Goal: Task Accomplishment & Management: Use online tool/utility

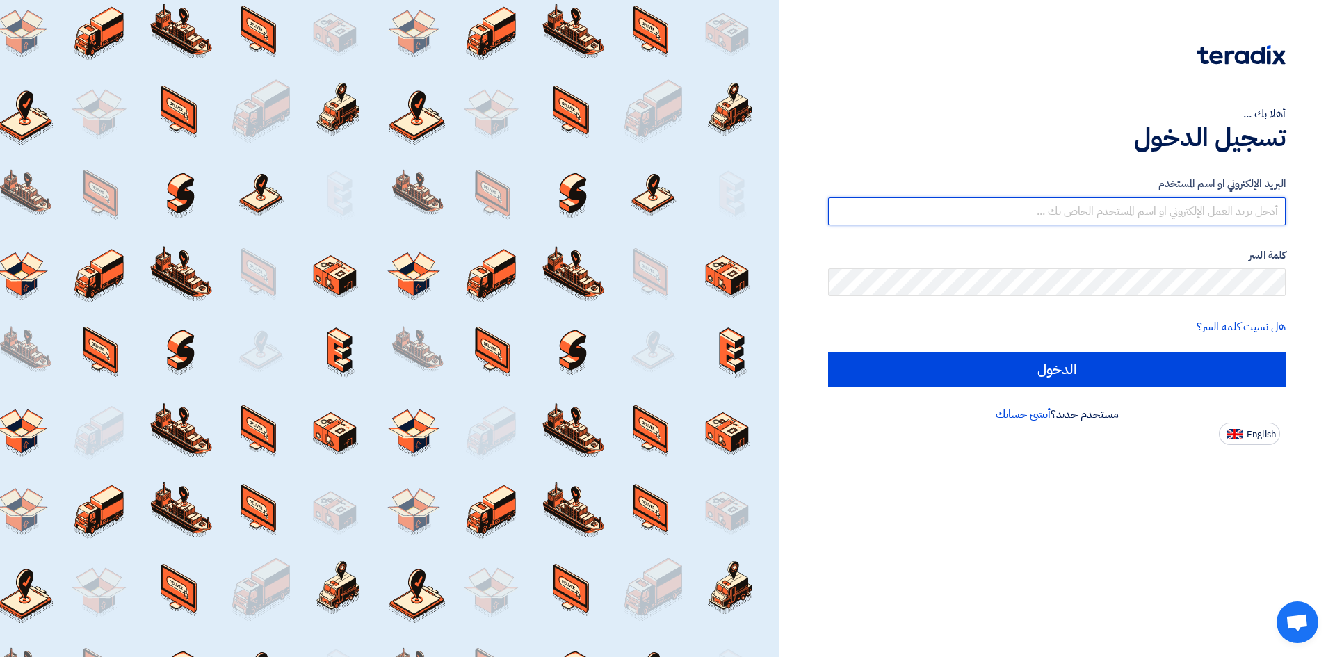
click at [1246, 213] on input "text" at bounding box center [1057, 211] width 458 height 28
type input "[PERSON_NAME][EMAIL_ADDRESS][DOMAIN_NAME]"
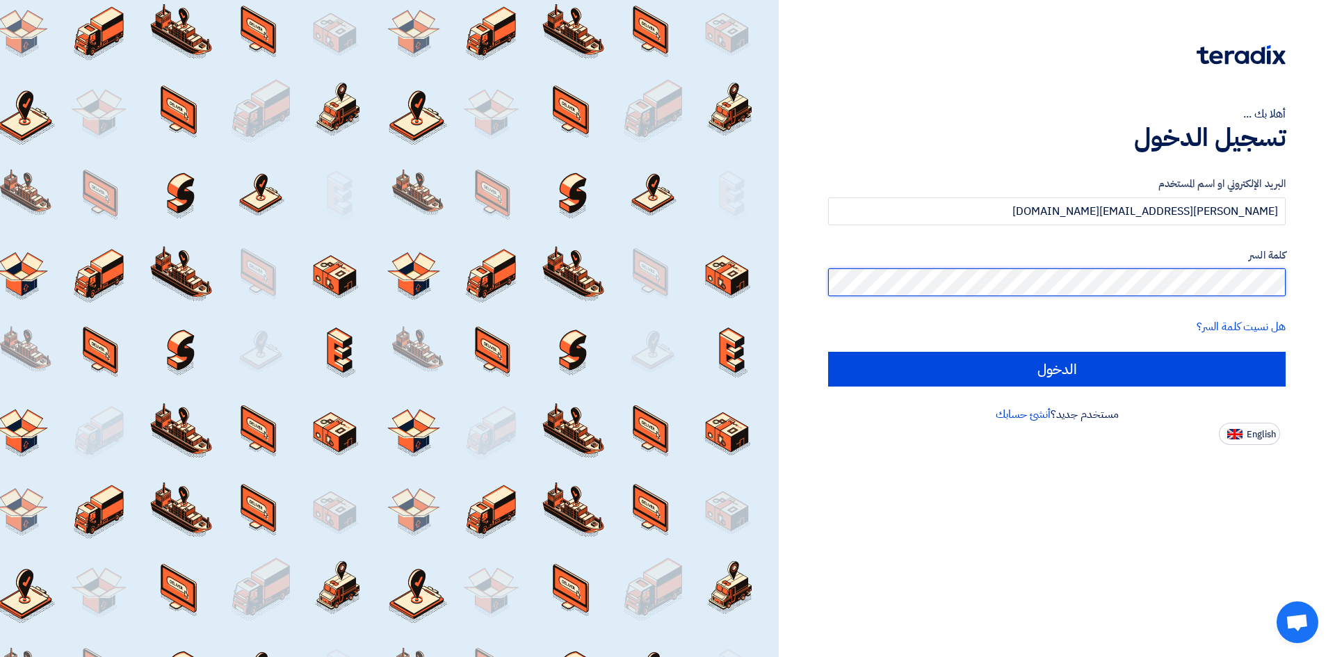
click at [828, 352] on input "الدخول" at bounding box center [1057, 369] width 458 height 35
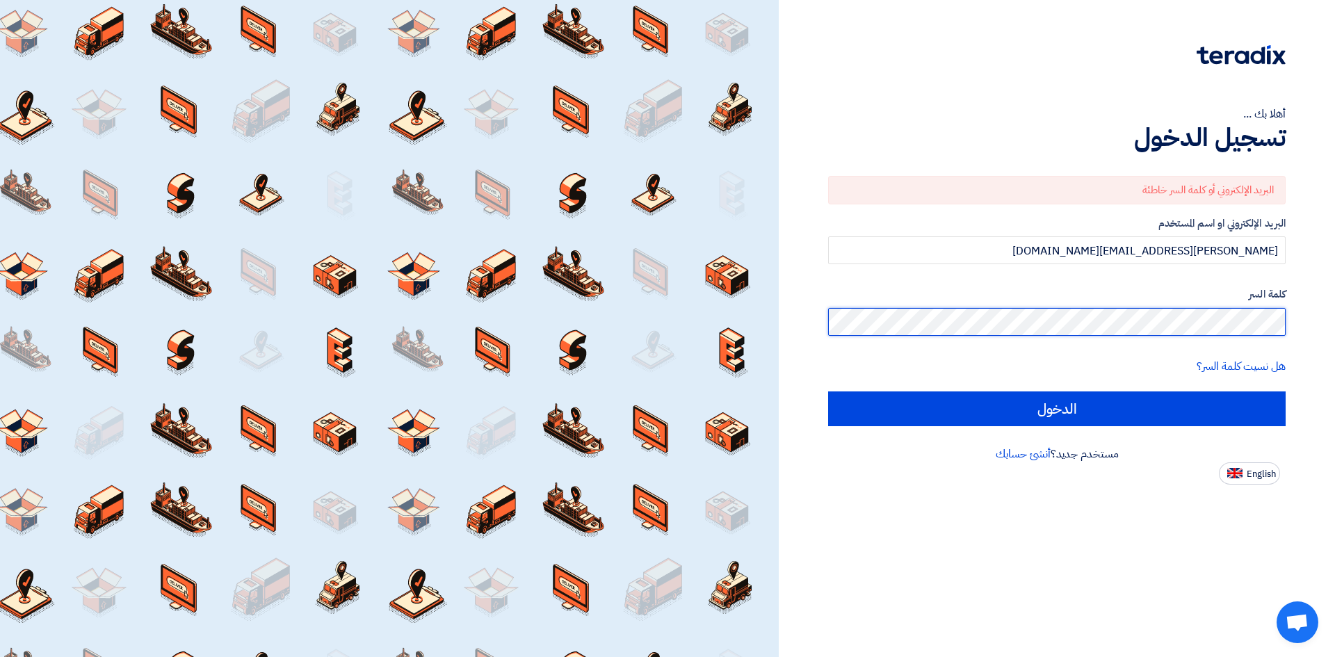
click at [828, 392] on input "الدخول" at bounding box center [1057, 409] width 458 height 35
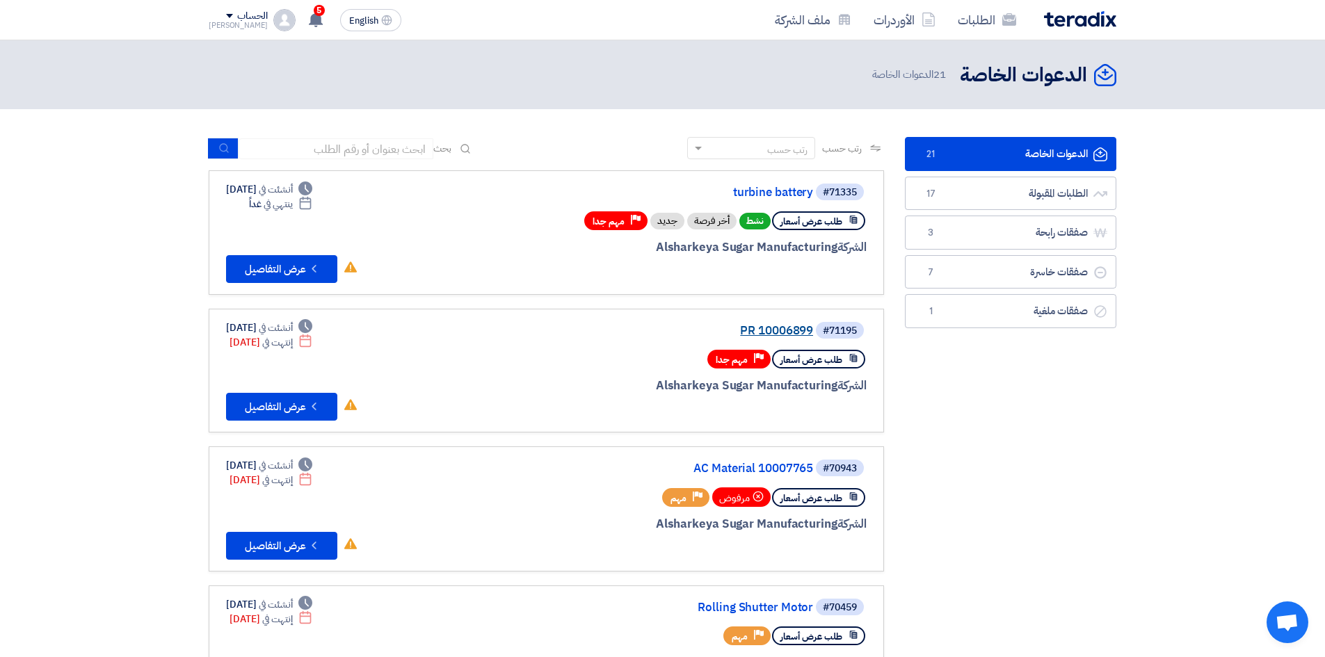
click at [796, 327] on link "PR 10006899" at bounding box center [674, 331] width 278 height 13
click at [295, 262] on button "Check details عرض التفاصيل" at bounding box center [281, 269] width 111 height 28
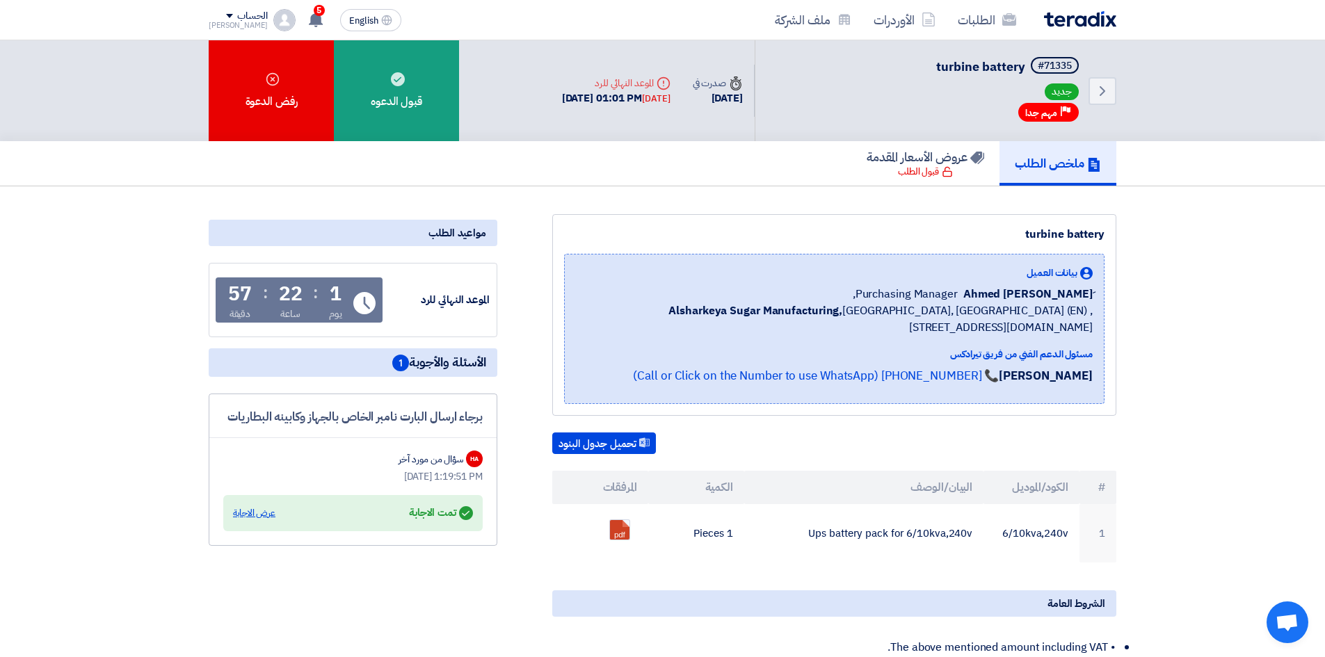
click at [262, 518] on div "عرض الاجابة" at bounding box center [254, 513] width 42 height 14
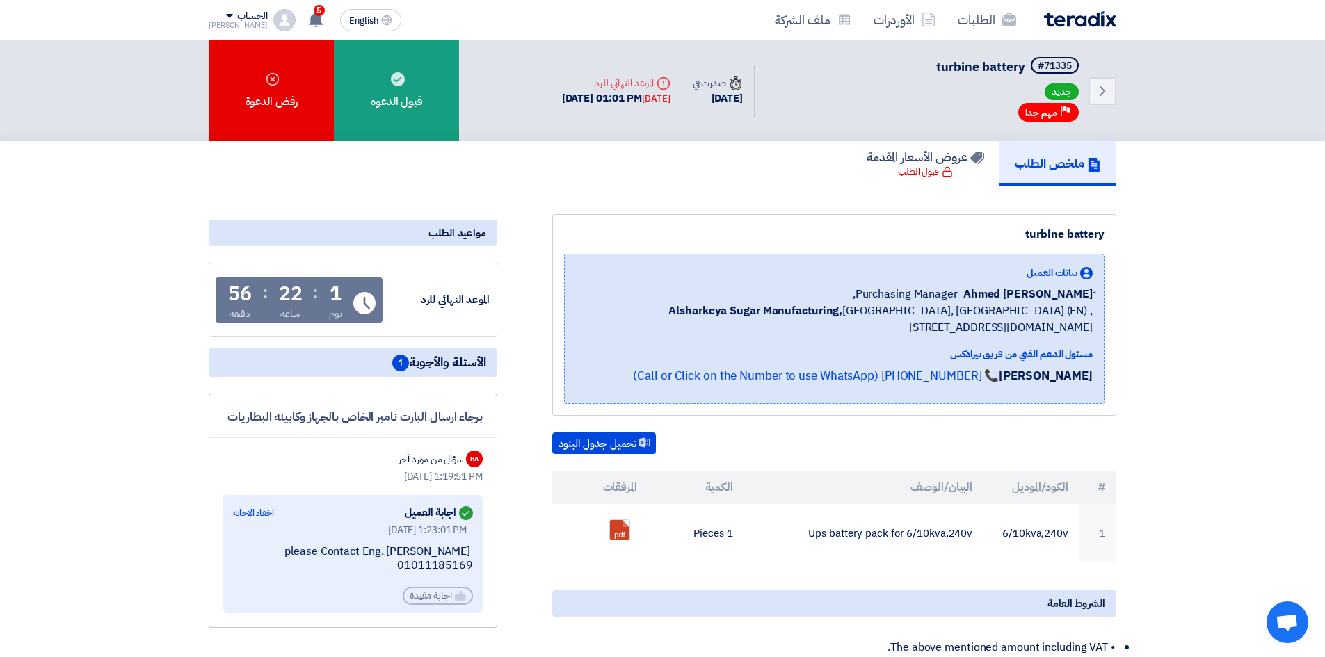
drag, startPoint x: 435, startPoint y: 456, endPoint x: 431, endPoint y: 463, distance: 8.1
click at [435, 457] on div "سؤال من مورد آخر" at bounding box center [430, 459] width 65 height 15
click at [471, 463] on div "HA" at bounding box center [474, 459] width 17 height 17
